Goal: Transaction & Acquisition: Purchase product/service

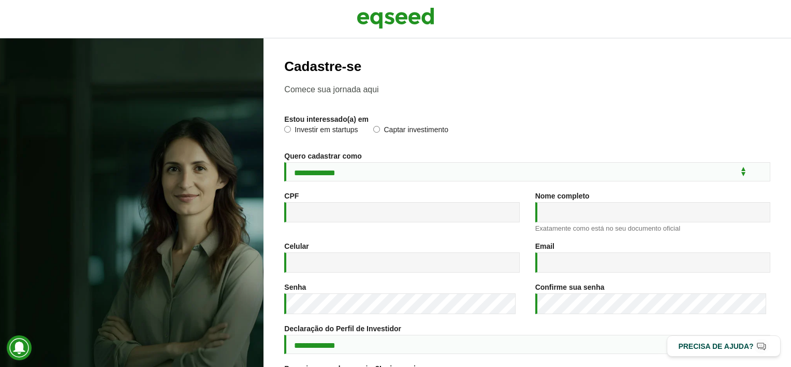
click at [490, 129] on div "Investir em startups Captar investimento" at bounding box center [527, 133] width 486 height 16
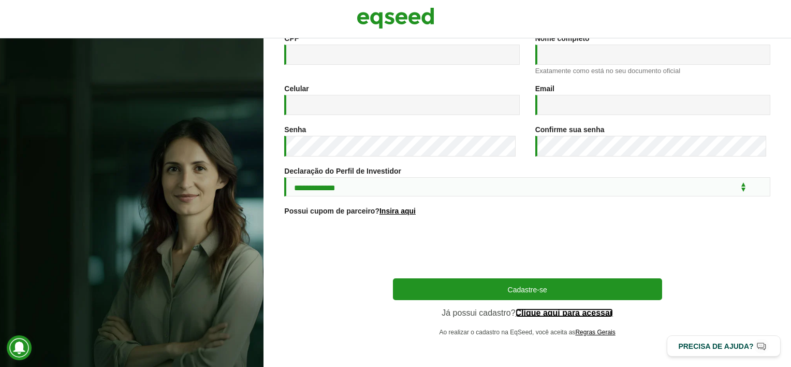
click at [557, 314] on link "Clique aqui para acessar" at bounding box center [565, 313] width 98 height 8
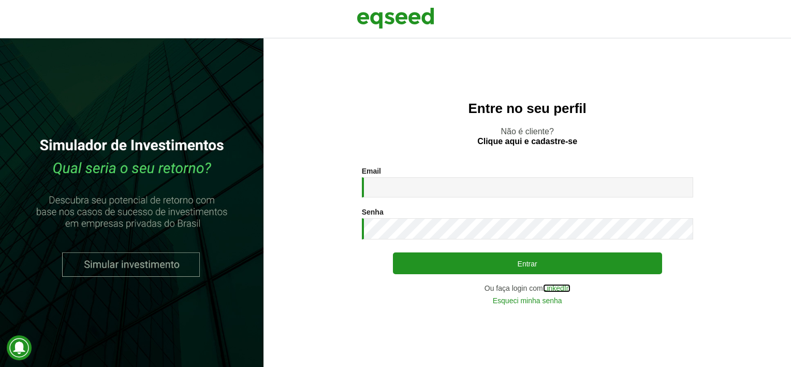
click at [565, 288] on link "LinkedIn" at bounding box center [556, 287] width 27 height 7
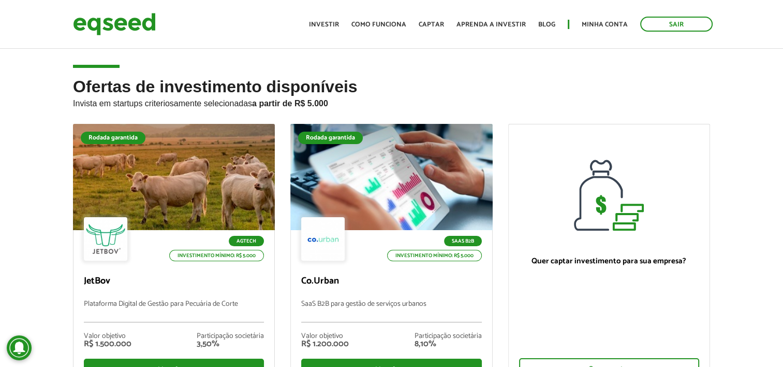
click at [476, 102] on p "Invista em startups criteriosamente selecionadas a partir de R$ 5.000" at bounding box center [391, 102] width 637 height 12
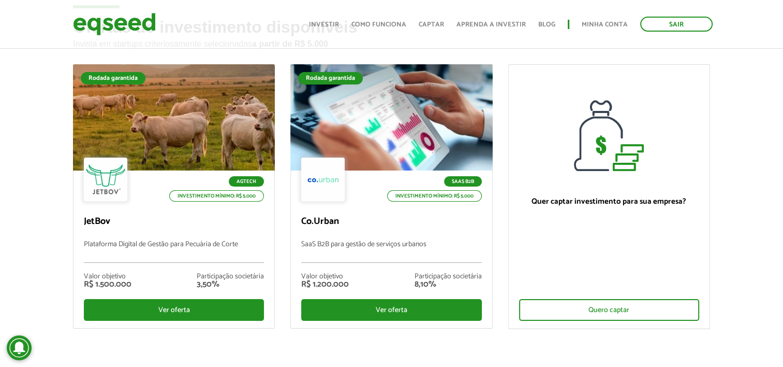
scroll to position [62, 0]
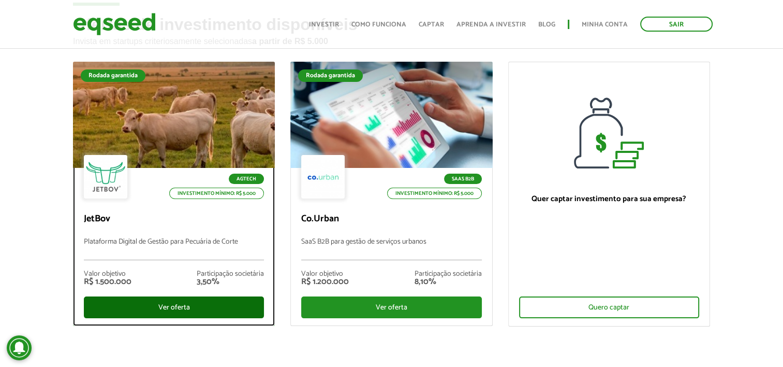
click at [186, 309] on div "Ver oferta" at bounding box center [174, 307] width 180 height 22
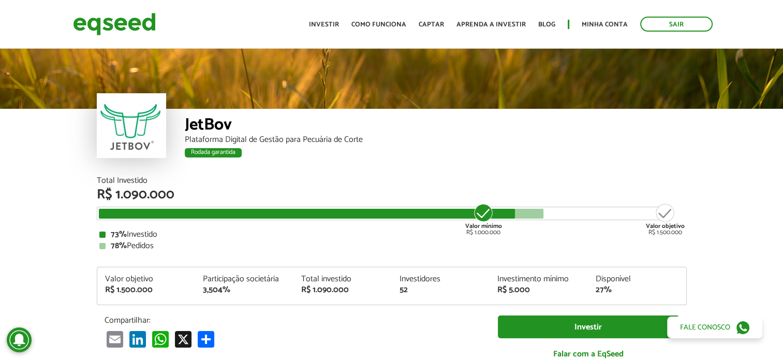
scroll to position [1087, 0]
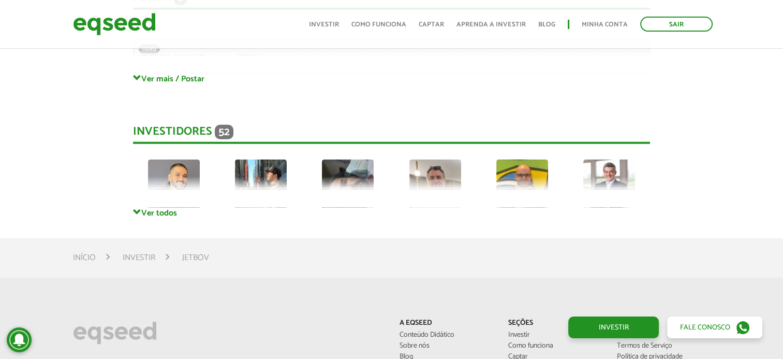
scroll to position [2765, 0]
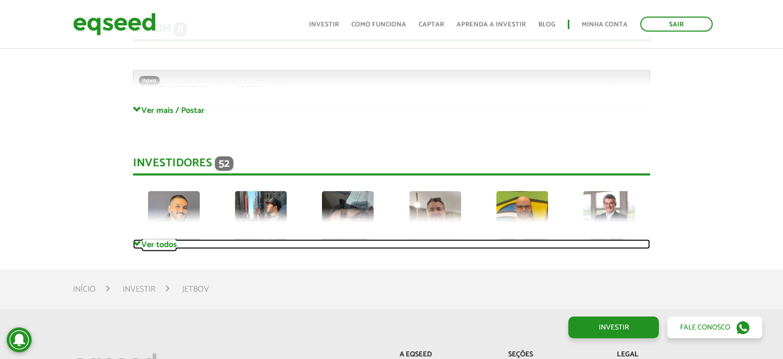
click at [152, 248] on link "Ver todos" at bounding box center [391, 244] width 517 height 10
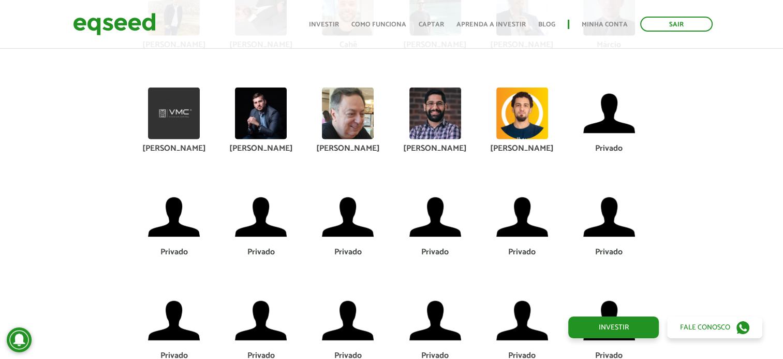
scroll to position [3055, 0]
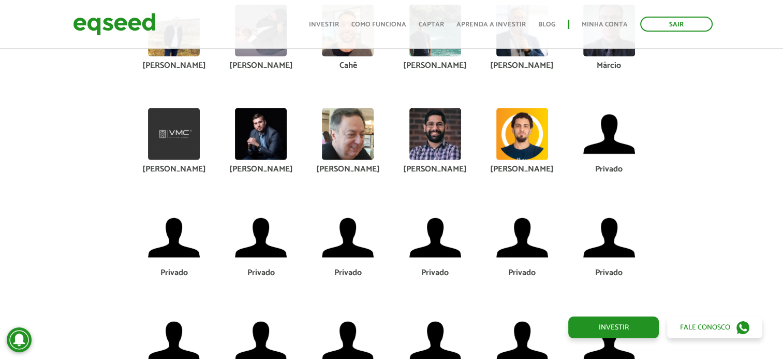
click at [344, 167] on div "Cláudio" at bounding box center [347, 169] width 71 height 8
click at [191, 135] on img at bounding box center [174, 134] width 52 height 52
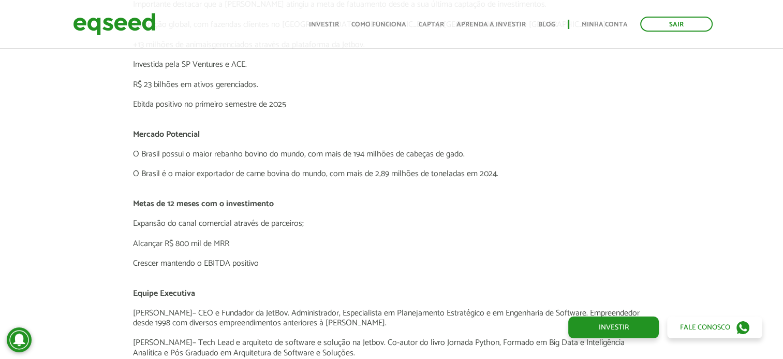
scroll to position [0, 0]
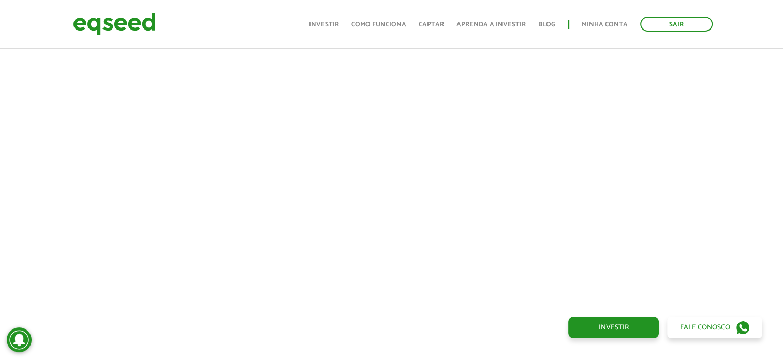
scroll to position [414, 0]
